Goal: Information Seeking & Learning: Learn about a topic

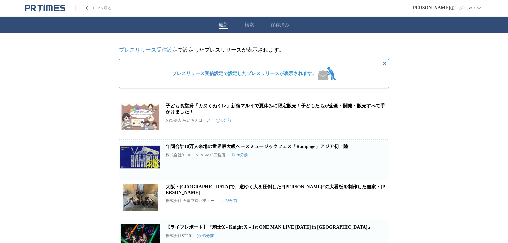
click at [280, 21] on div "最新 検索 保存済み" at bounding box center [254, 25] width 508 height 17
click at [280, 24] on button "保存済み" at bounding box center [280, 25] width 19 height 6
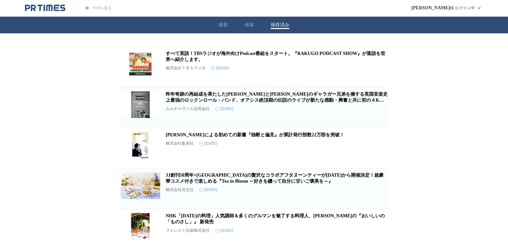
click at [248, 24] on button "検索" at bounding box center [249, 25] width 9 height 6
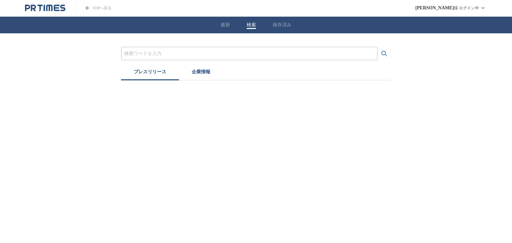
click at [237, 55] on input "プレスリリースおよび企業を検索する" at bounding box center [249, 53] width 250 height 7
type input "[PERSON_NAME]"
click at [378, 47] on button "検索する" at bounding box center [384, 53] width 13 height 13
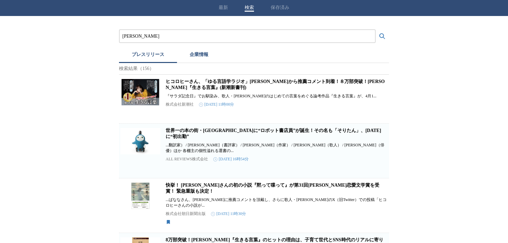
scroll to position [27, 0]
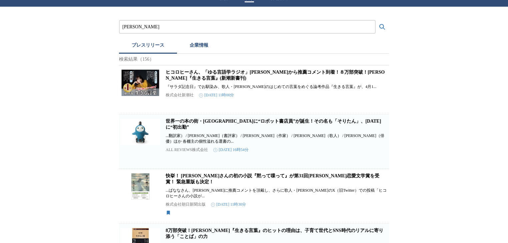
click at [301, 178] on link "快挙！ [PERSON_NAME]さんの初の小説『黙って喋って』が第31回[PERSON_NAME]恋愛文学賞を受賞！ 緊急重版も決定！" at bounding box center [273, 178] width 214 height 11
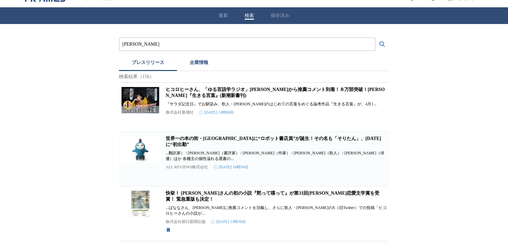
scroll to position [0, 0]
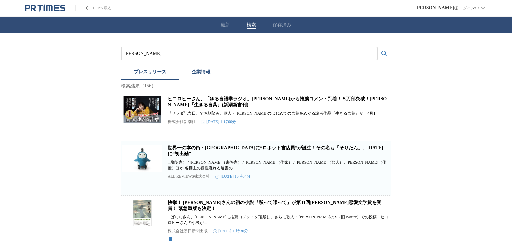
click at [281, 24] on button "保存済み" at bounding box center [282, 25] width 19 height 6
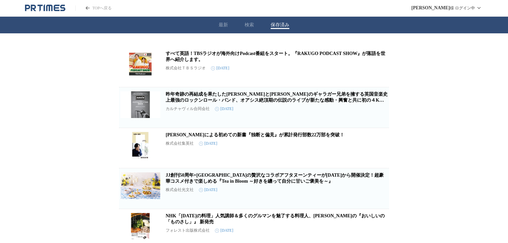
click at [285, 137] on link "[PERSON_NAME]による初めての新書『独断と偏見』が累計発行部数22万部を突破！" at bounding box center [255, 134] width 179 height 5
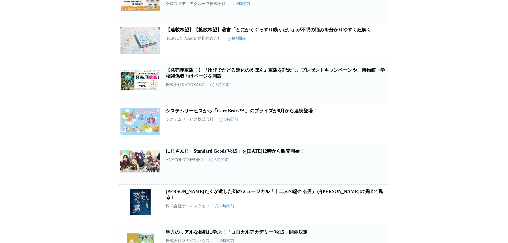
scroll to position [4451, 0]
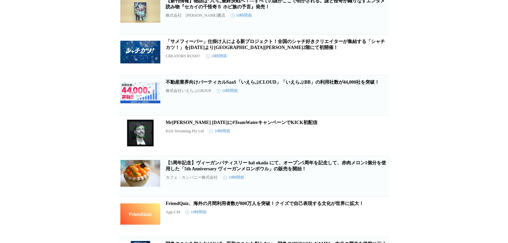
scroll to position [5990, 0]
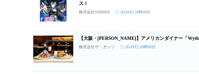
scroll to position [8871, 0]
